Goal: Task Accomplishment & Management: Manage account settings

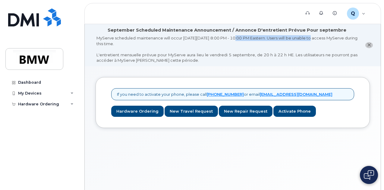
drag, startPoint x: 238, startPoint y: 39, endPoint x: 321, endPoint y: 40, distance: 82.5
click at [321, 40] on div "MyServe scheduled maintenance will occur [DATE][DATE] 8:00 PM - 10:00 PM Easter…" at bounding box center [226, 49] width 261 height 28
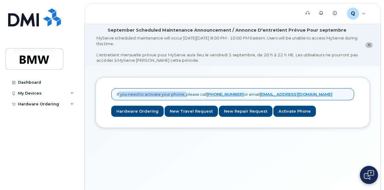
drag, startPoint x: 184, startPoint y: 93, endPoint x: 117, endPoint y: 94, distance: 67.1
click at [117, 94] on p "If you need to activate your phone, please call [PHONE_NUMBER] or email [EMAIL_…" at bounding box center [224, 95] width 215 height 6
click at [117, 94] on p "If you need to activate your phone, please call 1-877-689-8289 or email noreply…" at bounding box center [224, 95] width 215 height 6
click at [115, 94] on div "If you need to activate your phone, please call 1-877-689-8289 or email noreply…" at bounding box center [232, 94] width 243 height 12
drag, startPoint x: 117, startPoint y: 94, endPoint x: 142, endPoint y: 94, distance: 25.0
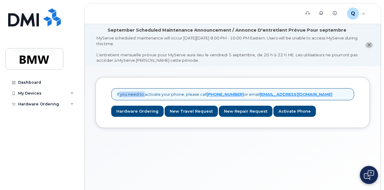
click at [142, 94] on p "If you need to activate your phone, please call 1-877-689-8289 or email noreply…" at bounding box center [224, 95] width 215 height 6
drag, startPoint x: 117, startPoint y: 95, endPoint x: 205, endPoint y: 91, distance: 88.6
click at [205, 92] on p "If you need to activate your phone, please call 1-877-689-8289 or email noreply…" at bounding box center [224, 95] width 215 height 6
click at [225, 52] on div "MyServe scheduled maintenance will occur on Friday September 5, 8:00 PM - 10:00…" at bounding box center [226, 49] width 261 height 28
click at [333, 155] on div "If you need to activate your phone, please call 1-877-689-8289 or email noreply…" at bounding box center [233, 141] width 296 height 150
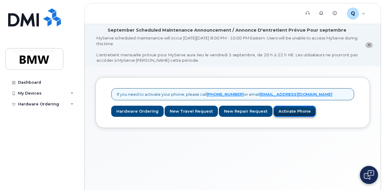
click at [293, 109] on link "Activate Phone" at bounding box center [294, 111] width 42 height 11
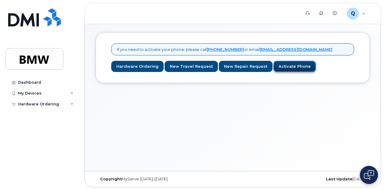
click at [286, 66] on link "Activate Phone" at bounding box center [294, 66] width 42 height 11
click at [273, 94] on div "If you need to activate your phone, please call 1-877-689-8289 or email noreply…" at bounding box center [233, 96] width 296 height 150
click at [73, 92] on icon at bounding box center [71, 93] width 3 height 3
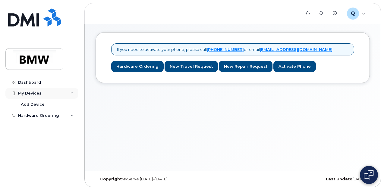
click at [73, 92] on icon at bounding box center [71, 93] width 3 height 3
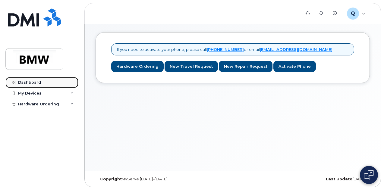
click at [42, 83] on link "Dashboard" at bounding box center [41, 82] width 73 height 11
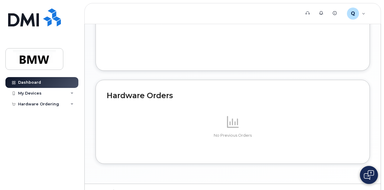
scroll to position [370, 0]
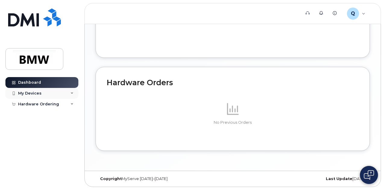
click at [45, 96] on div "My Devices" at bounding box center [41, 93] width 73 height 11
click at [27, 135] on div "Dashboard My Devices Add Device Hardware Ordering New Order" at bounding box center [42, 129] width 74 height 104
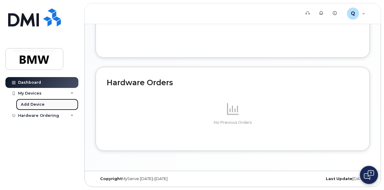
click at [33, 102] on div "Add Device" at bounding box center [33, 104] width 24 height 5
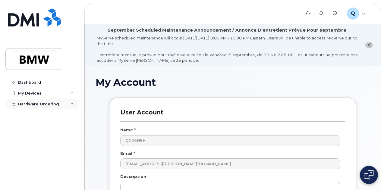
click at [34, 107] on div "Hardware Ordering" at bounding box center [41, 104] width 73 height 11
click at [29, 96] on div "My Devices" at bounding box center [41, 93] width 73 height 11
click at [31, 114] on div "Hardware Ordering" at bounding box center [38, 115] width 41 height 5
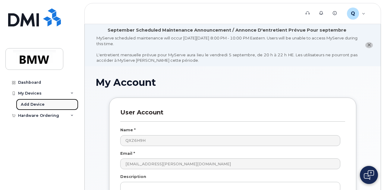
click at [34, 104] on div "Add Device" at bounding box center [33, 104] width 24 height 5
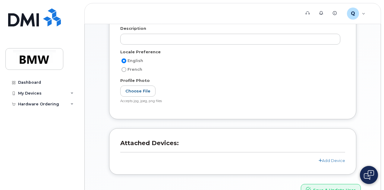
scroll to position [148, 0]
click at [39, 95] on div "My Devices" at bounding box center [29, 93] width 23 height 5
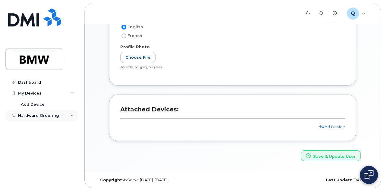
click at [35, 117] on div "Hardware Ordering" at bounding box center [38, 115] width 41 height 5
click at [32, 94] on div "My Devices" at bounding box center [29, 93] width 23 height 5
click at [169, 115] on h3 "Attached Devices:" at bounding box center [232, 112] width 225 height 13
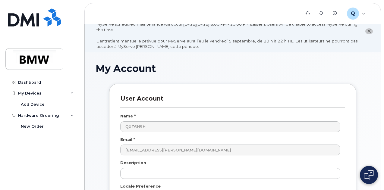
scroll to position [0, 0]
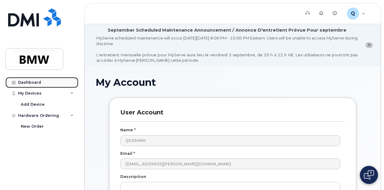
click at [33, 83] on div "Dashboard" at bounding box center [29, 82] width 23 height 5
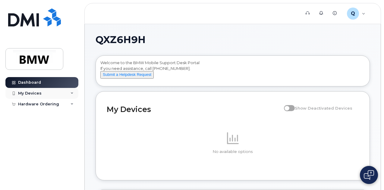
click at [44, 95] on div "My Devices" at bounding box center [41, 93] width 73 height 11
click at [42, 91] on div "My Devices" at bounding box center [41, 93] width 73 height 11
click at [41, 103] on div "Hardware Ordering" at bounding box center [38, 104] width 41 height 5
drag, startPoint x: 255, startPoint y: 122, endPoint x: 248, endPoint y: 124, distance: 7.2
click at [248, 124] on div "No available options" at bounding box center [233, 142] width 252 height 53
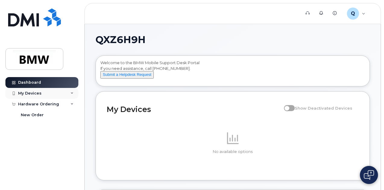
click at [70, 92] on div "My Devices" at bounding box center [41, 93] width 73 height 11
click at [42, 93] on div "My Devices" at bounding box center [41, 93] width 73 height 11
click at [137, 132] on div "No available options" at bounding box center [233, 142] width 252 height 53
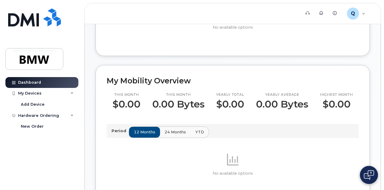
scroll to position [126, 0]
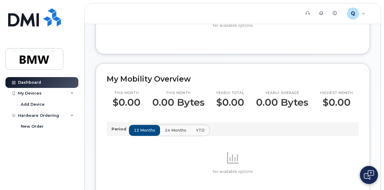
click at [181, 133] on span "24 months" at bounding box center [175, 130] width 21 height 6
click at [195, 133] on span "YTD" at bounding box center [199, 130] width 9 height 6
click at [134, 133] on span "12 months" at bounding box center [144, 130] width 21 height 6
click at [367, 178] on img at bounding box center [368, 175] width 10 height 10
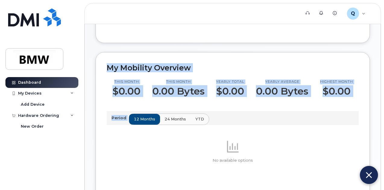
scroll to position [0, 0]
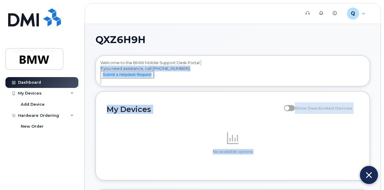
drag, startPoint x: 148, startPoint y: 131, endPoint x: 208, endPoint y: 54, distance: 97.5
